Goal: Check status: Check status

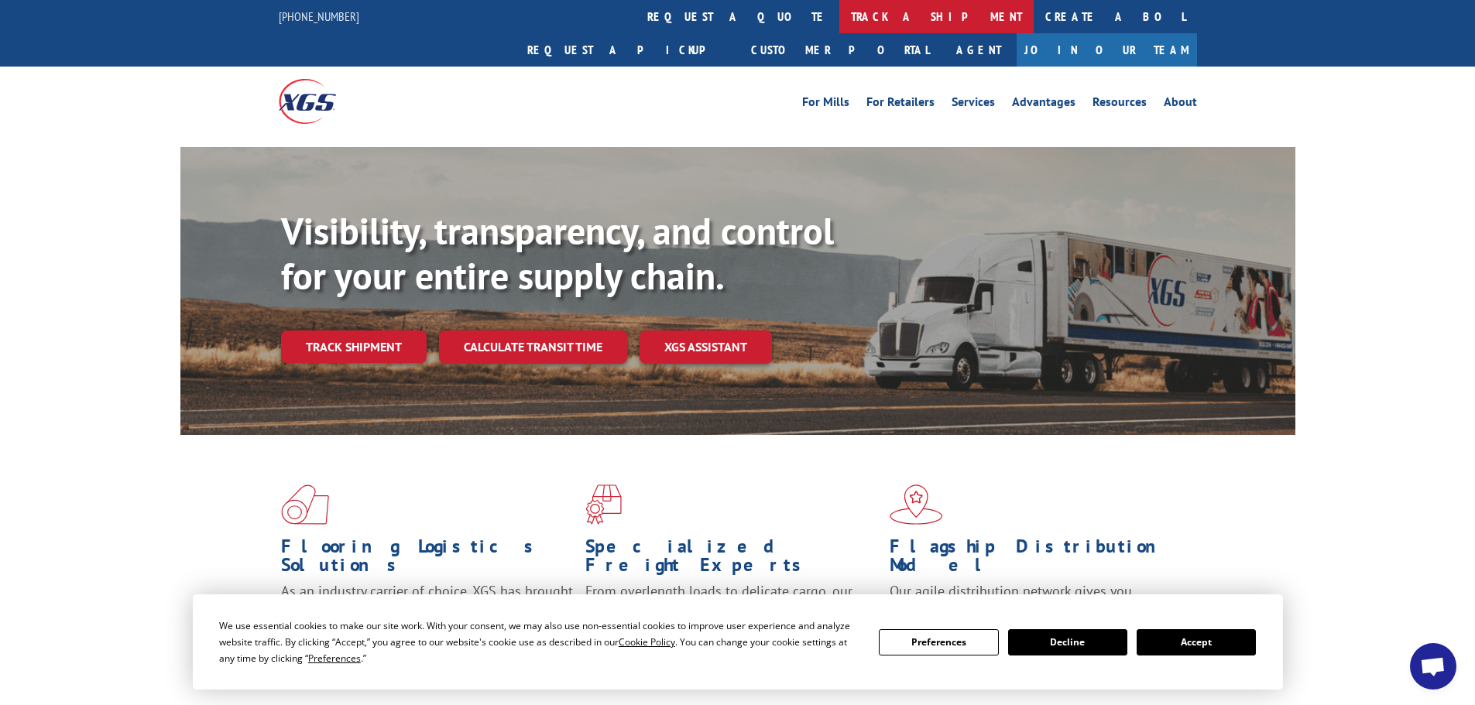
click at [839, 12] on link "track a shipment" at bounding box center [936, 16] width 194 height 33
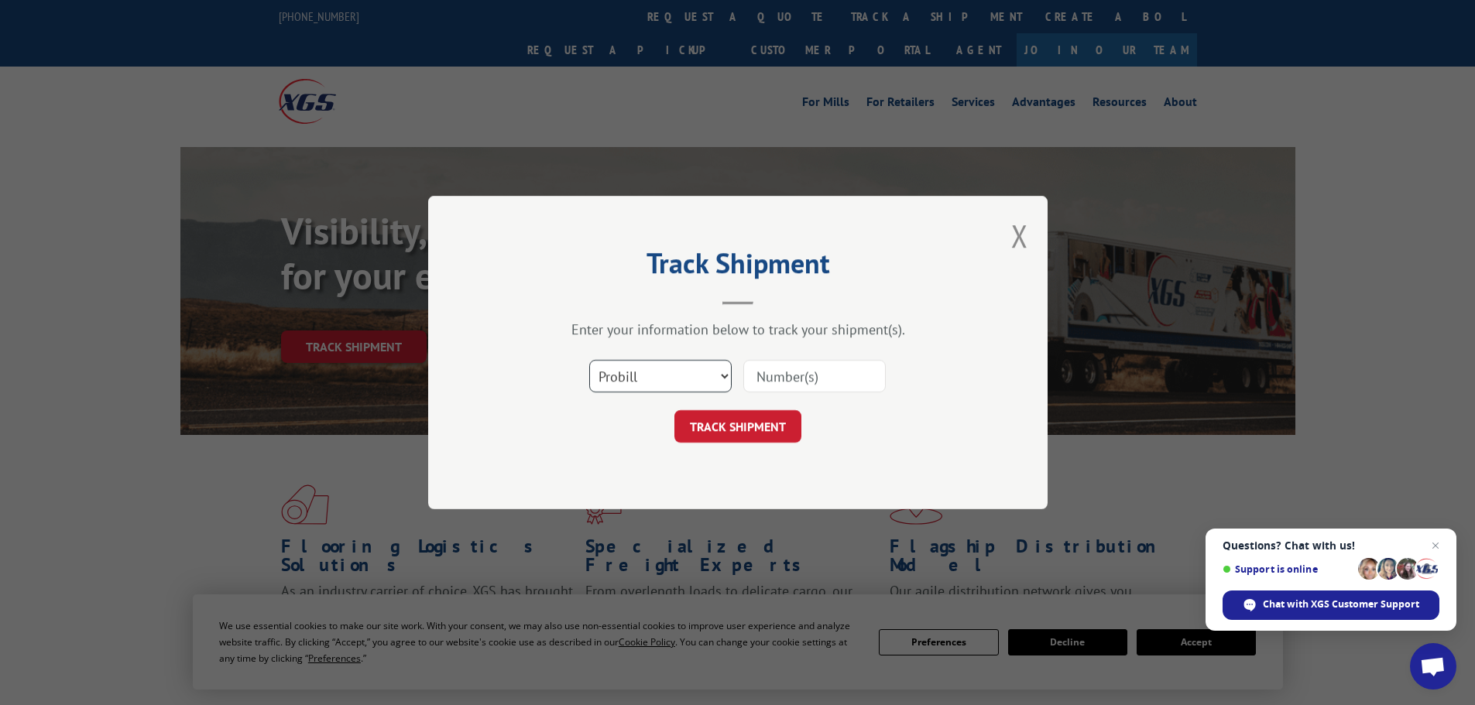
click at [674, 369] on select "Select category... Probill BOL PO" at bounding box center [660, 376] width 142 height 33
select select "po"
click at [589, 360] on select "Select category... Probill BOL PO" at bounding box center [660, 376] width 142 height 33
click at [819, 375] on input at bounding box center [814, 376] width 142 height 33
type input "1"
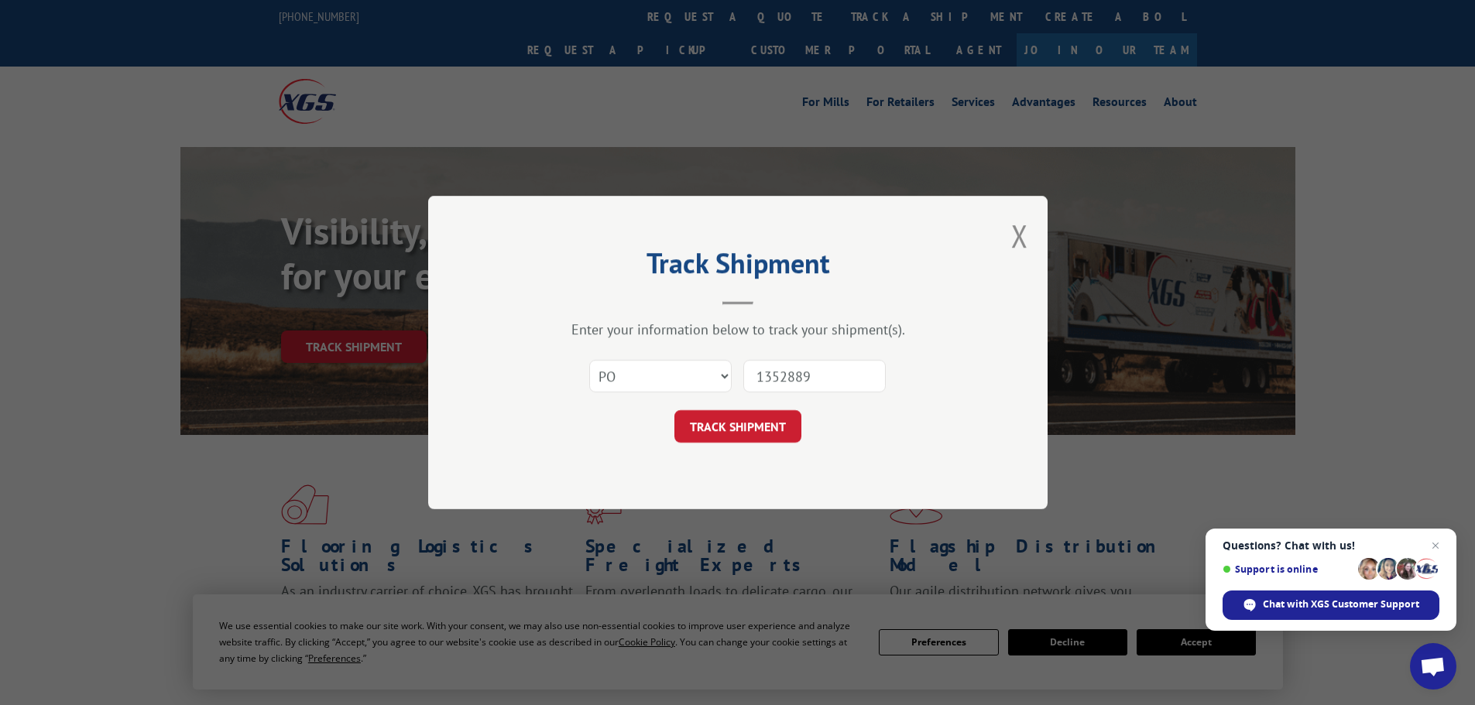
type input "13528897"
click button "TRACK SHIPMENT" at bounding box center [737, 426] width 127 height 33
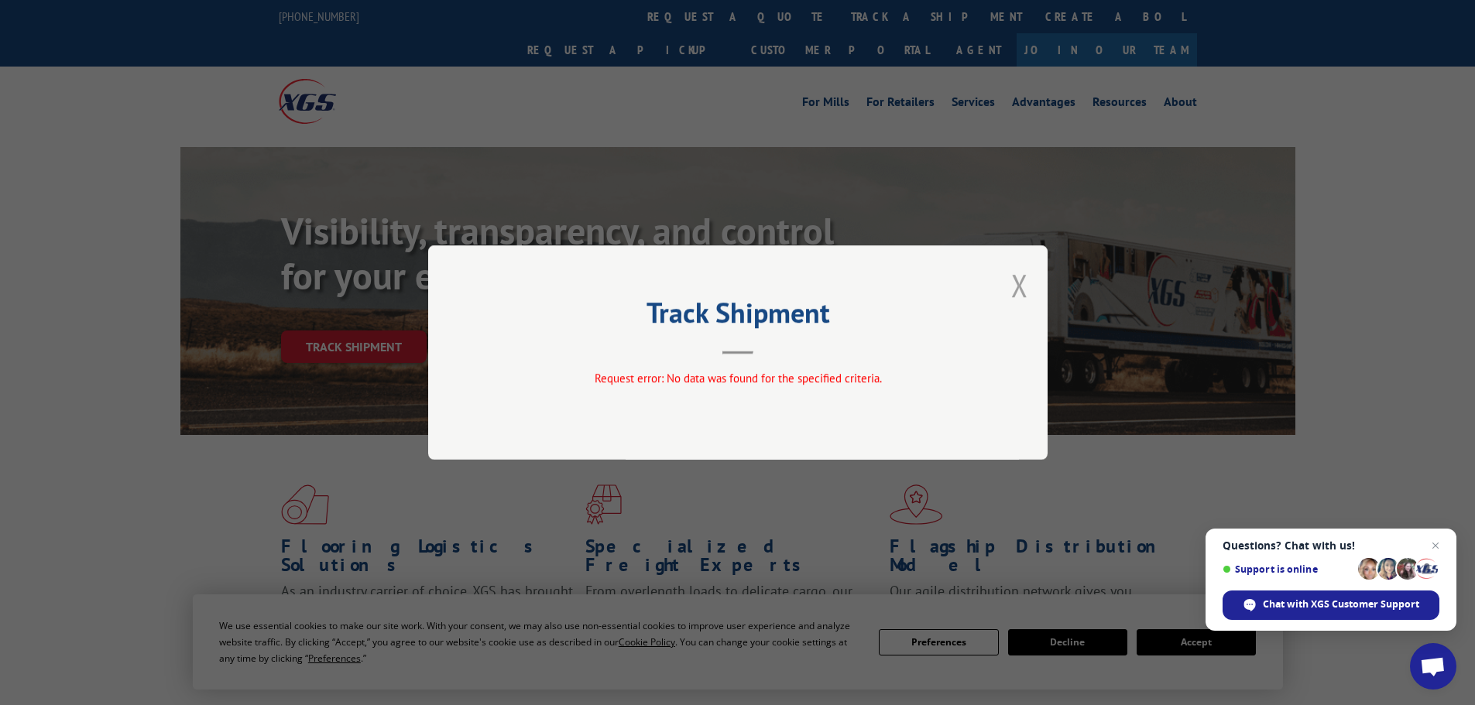
click at [1025, 280] on button "Close modal" at bounding box center [1019, 285] width 17 height 41
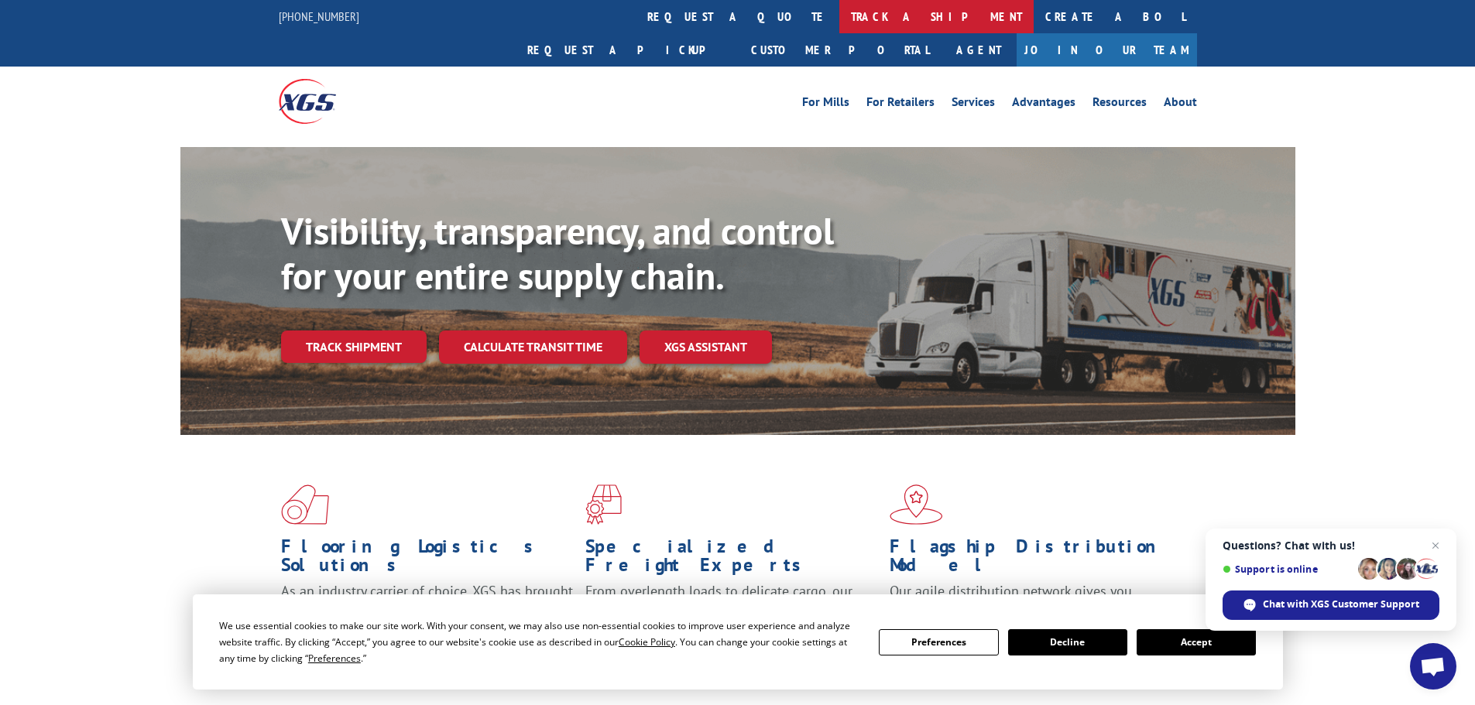
click at [839, 14] on link "track a shipment" at bounding box center [936, 16] width 194 height 33
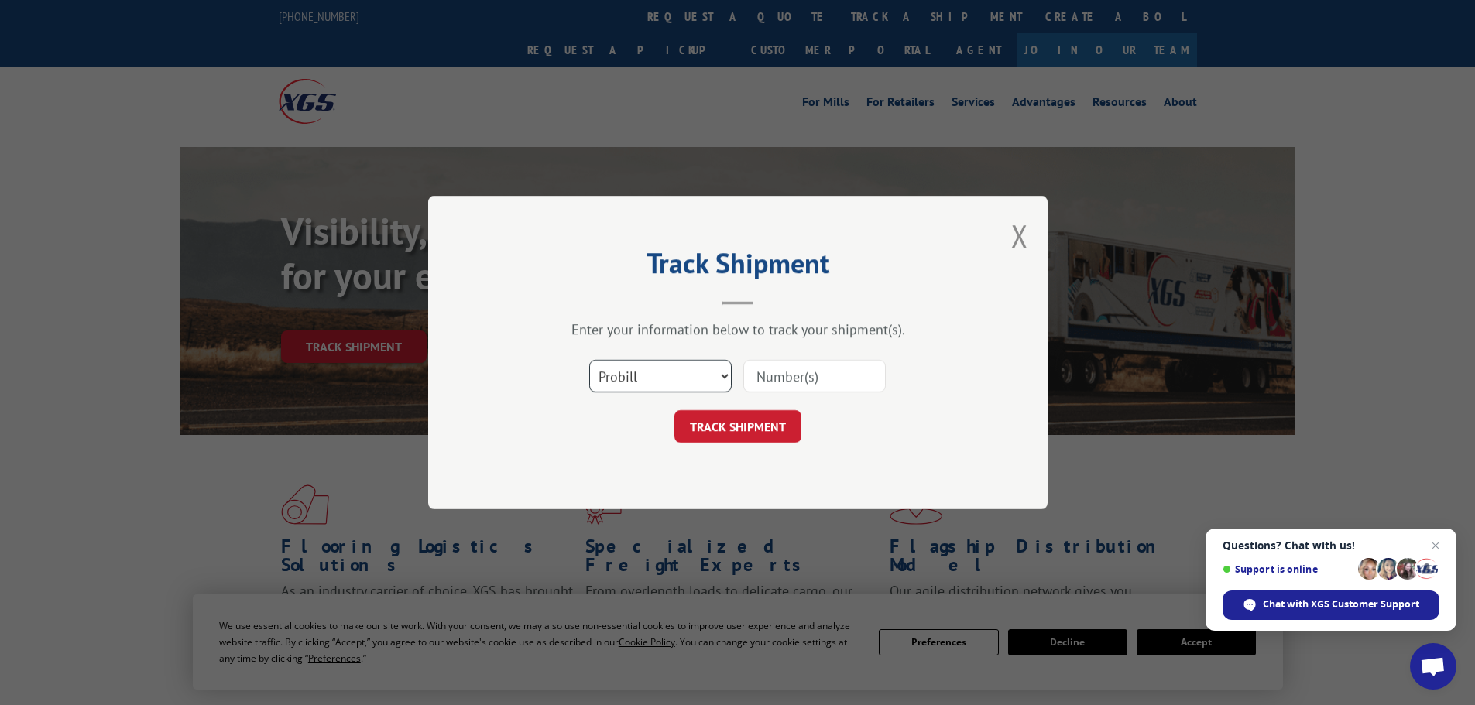
click at [681, 374] on select "Select category... Probill BOL PO" at bounding box center [660, 376] width 142 height 33
select select "bol"
click at [589, 360] on select "Select category... Probill BOL PO" at bounding box center [660, 376] width 142 height 33
click at [833, 374] on input at bounding box center [814, 376] width 142 height 33
type input "13528897"
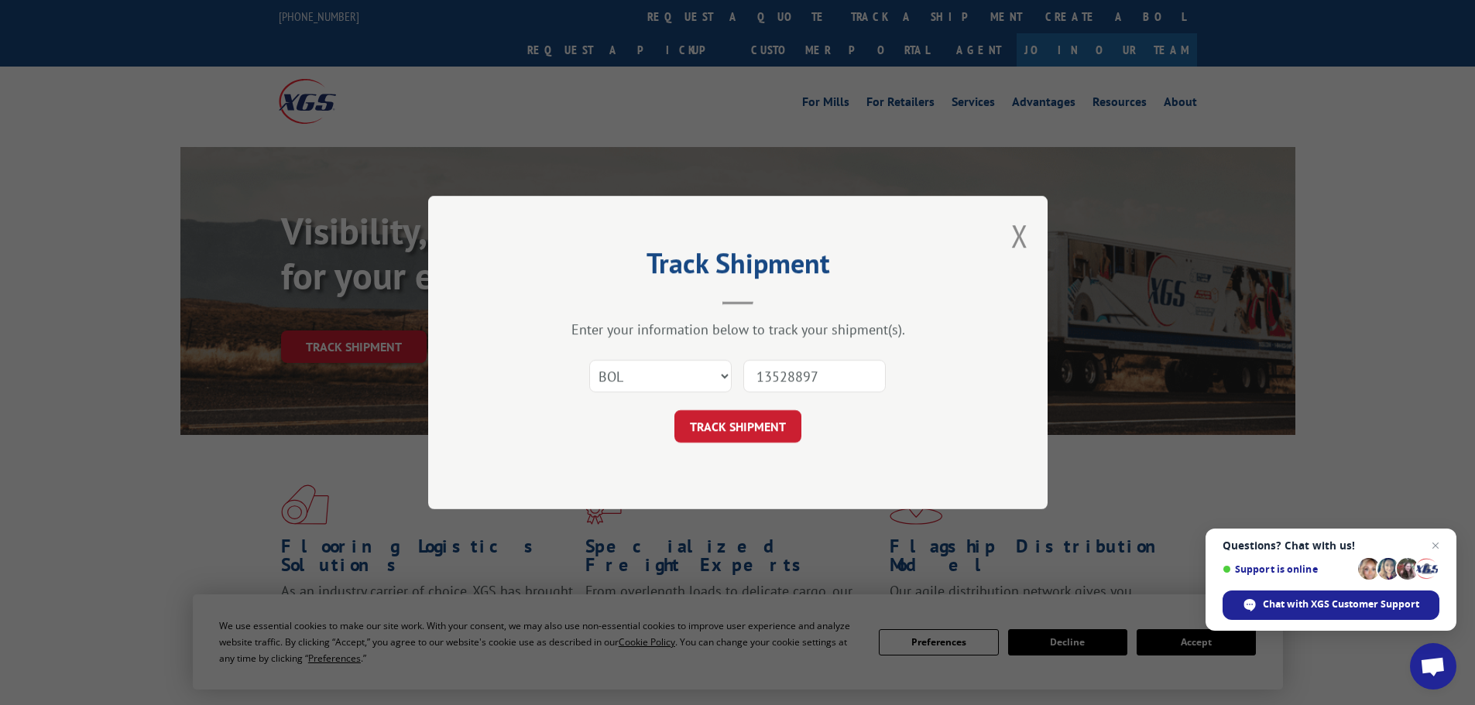
click button "TRACK SHIPMENT" at bounding box center [737, 426] width 127 height 33
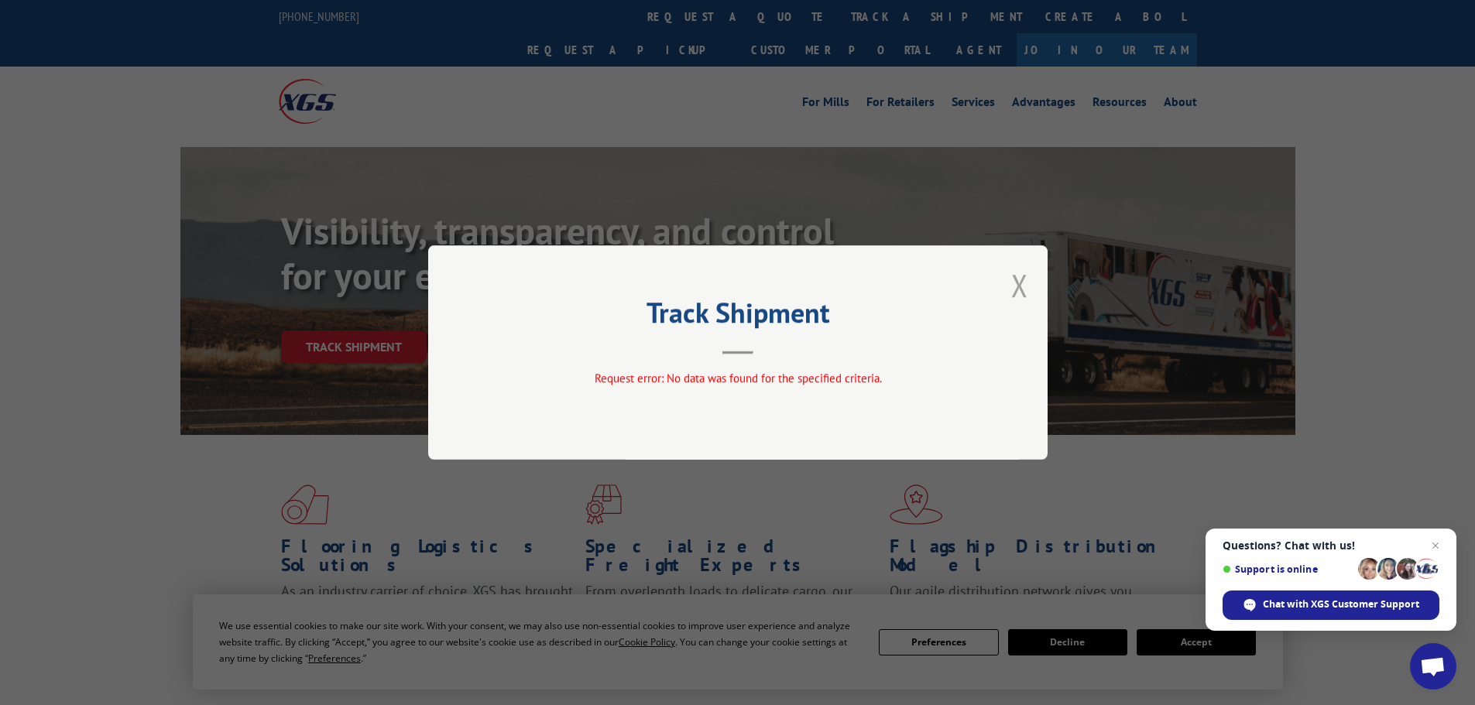
click at [1019, 286] on button "Close modal" at bounding box center [1019, 285] width 17 height 41
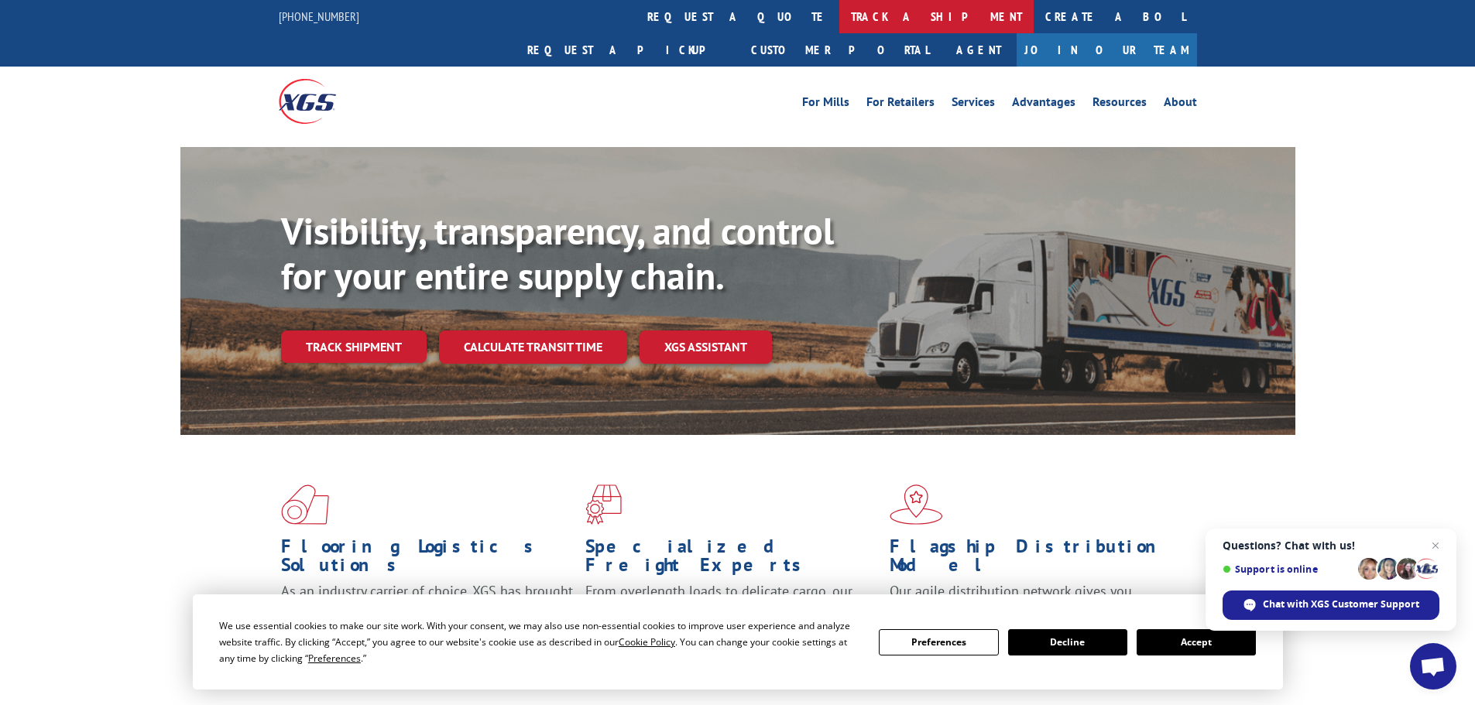
click at [839, 13] on link "track a shipment" at bounding box center [936, 16] width 194 height 33
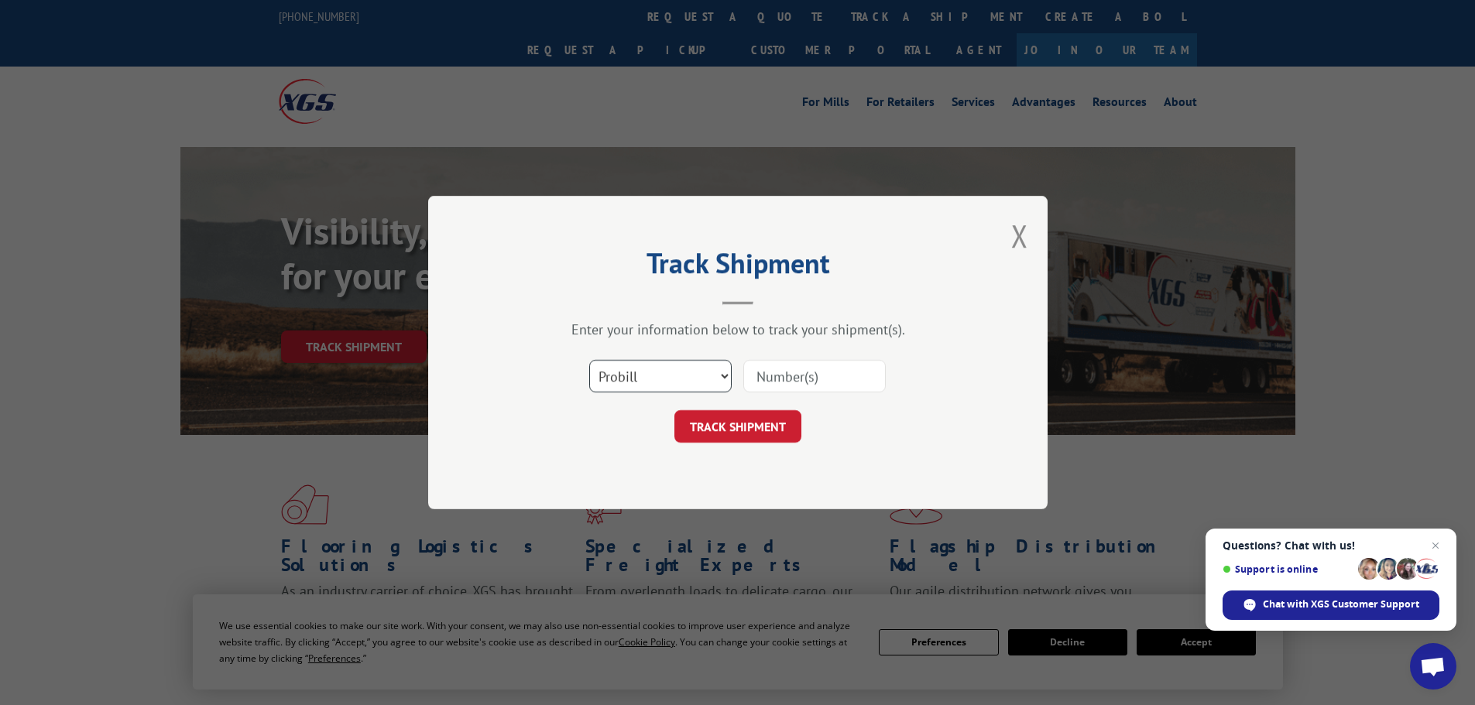
click at [659, 379] on select "Select category... Probill BOL PO" at bounding box center [660, 376] width 142 height 33
click at [589, 360] on select "Select category... Probill BOL PO" at bounding box center [660, 376] width 142 height 33
click at [815, 373] on input at bounding box center [814, 376] width 142 height 33
type input "13528897"
click at [674, 410] on button "TRACK SHIPMENT" at bounding box center [737, 426] width 127 height 33
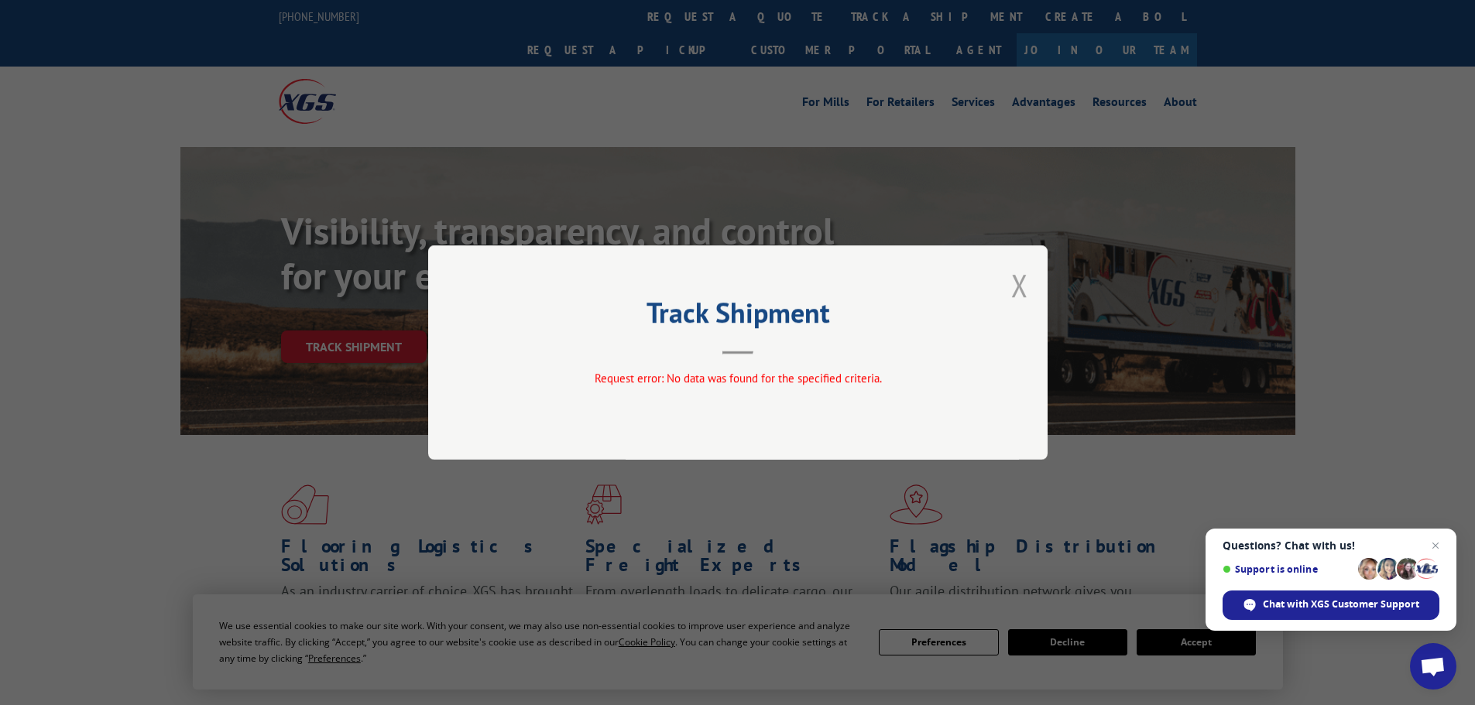
click at [1022, 282] on button "Close modal" at bounding box center [1019, 285] width 17 height 41
